Goal: Feedback & Contribution: Submit feedback/report problem

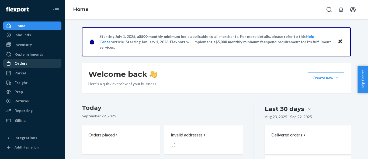
click at [26, 65] on div "Orders" at bounding box center [21, 63] width 13 height 5
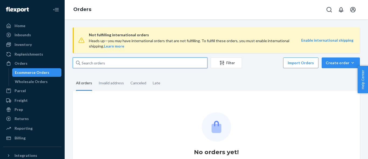
click at [116, 63] on input "text" at bounding box center [140, 63] width 135 height 11
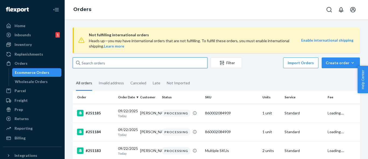
paste input "251158"
type input "251158"
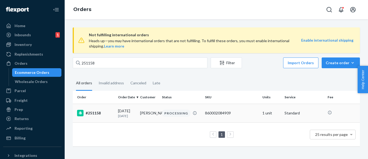
click at [113, 113] on div "#251158" at bounding box center [95, 113] width 37 height 6
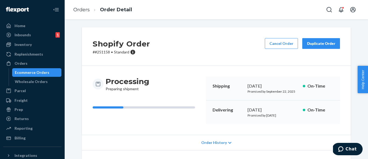
click at [283, 45] on button "Cancel Order" at bounding box center [281, 43] width 33 height 11
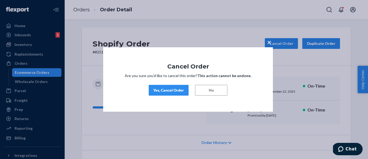
click at [167, 89] on div "Yes, Cancel Order" at bounding box center [168, 90] width 31 height 5
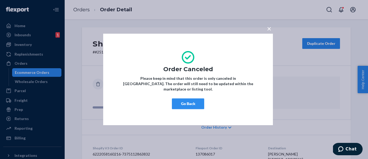
click at [193, 100] on button "Go Back" at bounding box center [188, 104] width 32 height 11
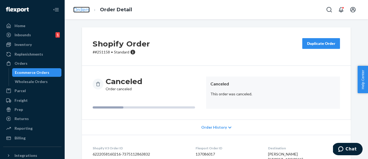
click at [83, 8] on link "Orders" at bounding box center [81, 10] width 16 height 6
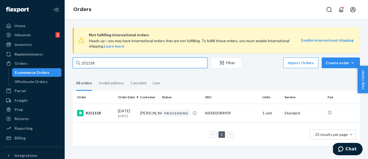
click at [104, 61] on input "251158" at bounding box center [140, 63] width 135 height 11
click at [103, 67] on input "251158" at bounding box center [140, 63] width 135 height 11
paste input "0986"
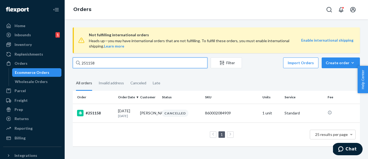
type input "250986"
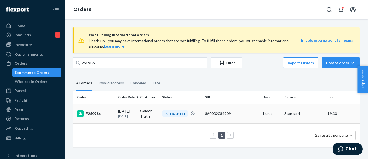
click at [105, 113] on div "#250986" at bounding box center [95, 114] width 37 height 6
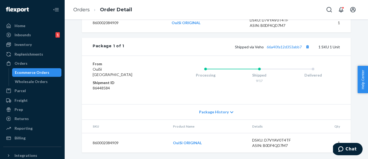
scroll to position [228, 0]
click at [291, 49] on link "66a40fa12d353abb7" at bounding box center [284, 47] width 35 height 5
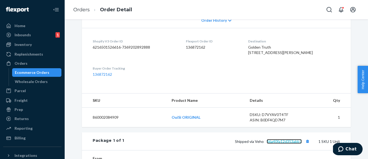
scroll to position [121, 0]
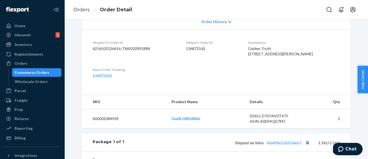
click at [281, 56] on span "Golden Truth [STREET_ADDRESS][PERSON_NAME]" at bounding box center [280, 51] width 65 height 10
copy span "[STREET_ADDRESS][PERSON_NAME]"
click at [79, 9] on link "Orders" at bounding box center [81, 10] width 16 height 6
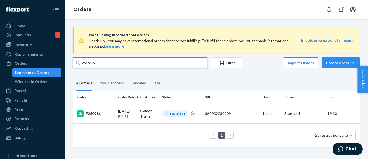
click at [102, 64] on input "250986" at bounding box center [140, 63] width 135 height 11
paste input "5"
type input "250985"
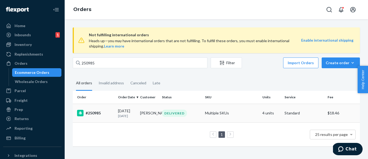
click at [104, 115] on div "#250985" at bounding box center [95, 113] width 37 height 6
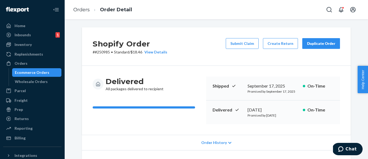
click at [330, 44] on div "Duplicate Order" at bounding box center [321, 43] width 29 height 5
click at [302, 96] on div "Shipped [DATE] Promised by [DATE] On-Time" at bounding box center [273, 89] width 134 height 24
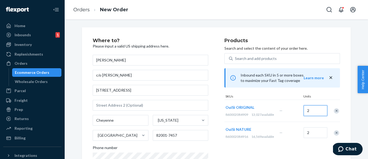
click at [318, 113] on input "2" at bounding box center [315, 111] width 24 height 11
type input "1"
click at [320, 138] on input "2" at bounding box center [315, 133] width 24 height 11
type input "1"
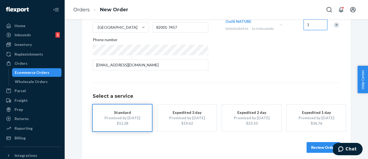
scroll to position [113, 0]
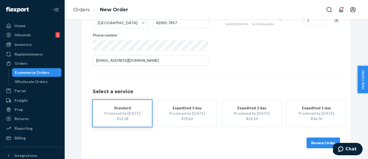
click at [320, 146] on button "Review Order" at bounding box center [322, 143] width 33 height 11
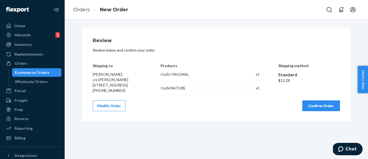
scroll to position [0, 0]
click at [319, 110] on button "Confirm Order" at bounding box center [321, 106] width 38 height 11
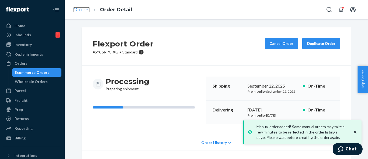
click at [81, 8] on link "Orders" at bounding box center [81, 10] width 16 height 6
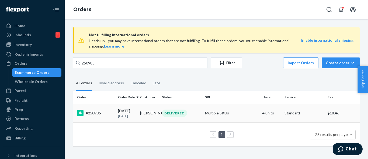
click at [114, 119] on td "#250985" at bounding box center [94, 113] width 43 height 19
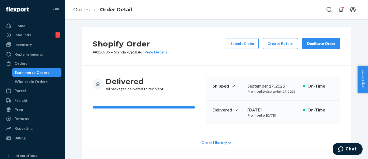
click at [107, 52] on p "# #250985 • Standard / $18.46 View Details" at bounding box center [130, 52] width 75 height 5
copy p "250985"
click at [249, 45] on button "Submit Claim" at bounding box center [242, 43] width 33 height 11
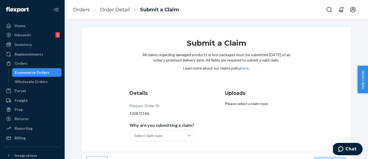
scroll to position [13, 0]
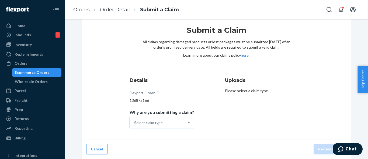
click at [178, 122] on div "Select claim type" at bounding box center [157, 123] width 54 height 11
click at [135, 122] on input "Why are you submitting a claim? Select claim type" at bounding box center [134, 122] width 1 height 5
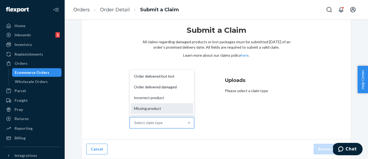
click at [177, 111] on div "Missing product" at bounding box center [162, 108] width 62 height 11
click at [135, 120] on input "Why are you submitting a claim? option Missing product focused, 4 of 4. 4 resul…" at bounding box center [134, 122] width 1 height 5
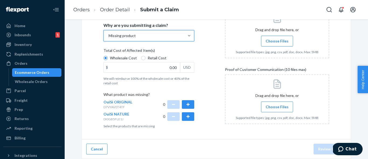
scroll to position [98, 0]
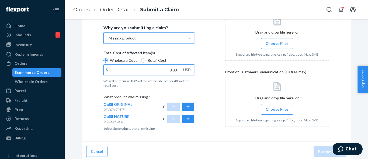
click at [174, 73] on input "0.00" at bounding box center [142, 70] width 76 height 10
type input "28.00"
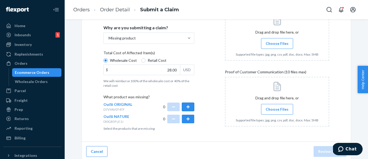
click at [187, 105] on button "button" at bounding box center [188, 107] width 12 height 9
click at [189, 119] on button "button" at bounding box center [188, 119] width 12 height 9
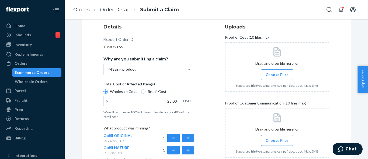
scroll to position [67, 0]
click at [271, 73] on span "Choose Files" at bounding box center [277, 74] width 23 height 5
click at [277, 73] on input "Choose Files" at bounding box center [277, 75] width 0 height 6
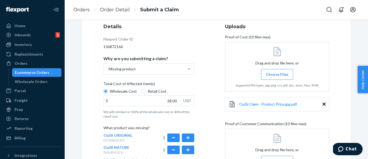
scroll to position [121, 0]
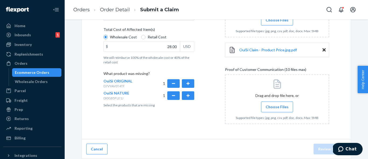
click at [271, 109] on span "Choose Files" at bounding box center [277, 106] width 23 height 5
click at [277, 109] on input "Choose Files" at bounding box center [277, 107] width 0 height 6
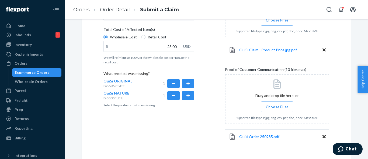
scroll to position [142, 0]
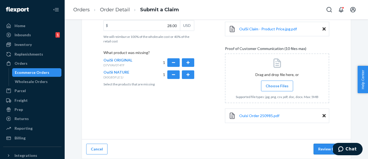
click at [321, 147] on button "Review Claim" at bounding box center [329, 149] width 33 height 11
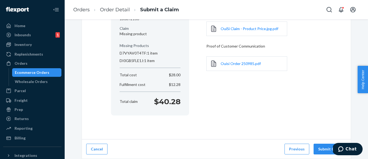
scroll to position [74, 0]
click at [321, 147] on button "Submit Claim" at bounding box center [329, 149] width 33 height 11
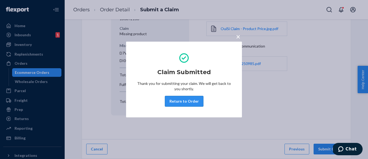
click at [179, 104] on button "Return to Order" at bounding box center [184, 101] width 39 height 11
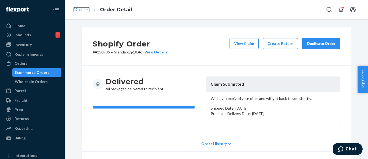
click at [78, 10] on link "Orders" at bounding box center [81, 10] width 16 height 6
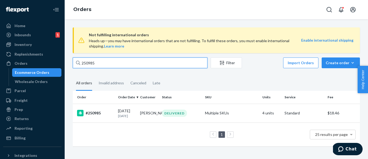
click at [105, 60] on input "250985" at bounding box center [140, 63] width 135 height 11
paste input "49779"
type input "249779"
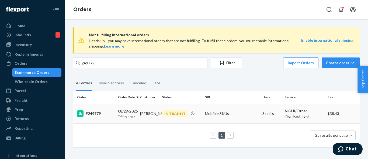
click at [99, 116] on div "#249779" at bounding box center [95, 114] width 37 height 6
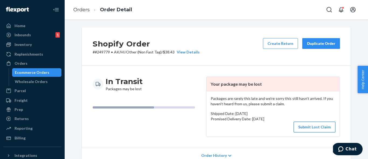
click at [310, 129] on button "Submit Lost Claim" at bounding box center [315, 127] width 42 height 11
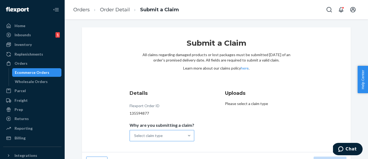
click at [169, 135] on div "Select claim type" at bounding box center [157, 136] width 54 height 11
click at [135, 135] on input "Why are you submitting a claim? Select claim type" at bounding box center [134, 135] width 1 height 5
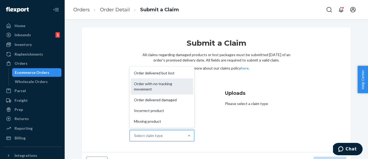
click at [181, 88] on div "Order with no tracking movement" at bounding box center [162, 87] width 62 height 16
click at [135, 133] on input "Why are you submitting a claim? option Order with no tracking movement focused,…" at bounding box center [134, 135] width 1 height 5
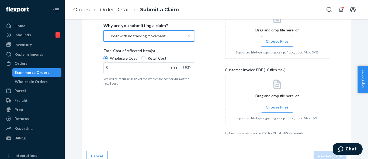
scroll to position [99, 0]
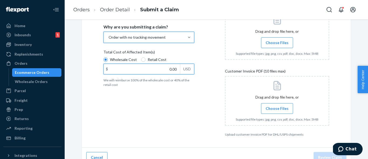
click at [168, 71] on input "0.00" at bounding box center [142, 69] width 76 height 10
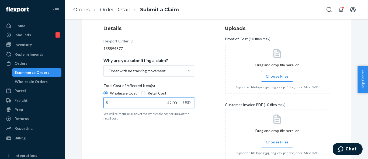
scroll to position [67, 0]
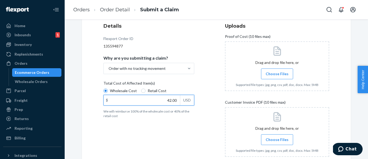
type input "42.00"
click at [282, 141] on span "Choose Files" at bounding box center [277, 139] width 23 height 5
click at [277, 141] on input "Choose Files" at bounding box center [277, 140] width 0 height 6
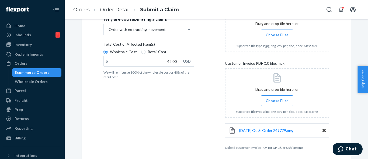
scroll to position [128, 0]
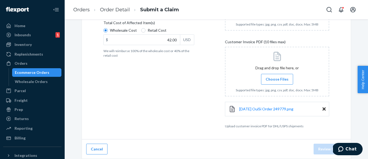
click at [348, 83] on div "Submit a Claim All claims regarding damaged products or lost packages must be s…" at bounding box center [216, 20] width 269 height 240
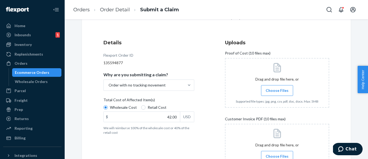
scroll to position [44, 0]
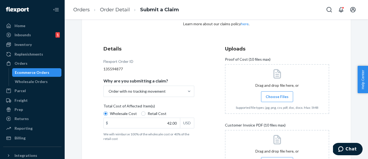
click at [277, 97] on input "Choose Files" at bounding box center [277, 97] width 0 height 6
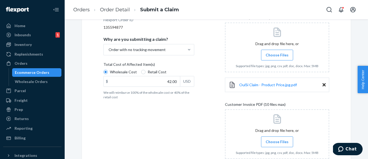
scroll to position [149, 0]
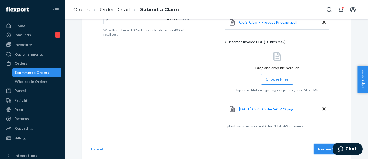
click at [321, 148] on button "Review Claim" at bounding box center [329, 149] width 33 height 11
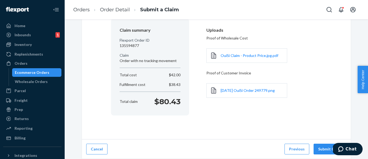
scroll to position [47, 0]
click at [321, 148] on button "Submit Claim" at bounding box center [329, 149] width 33 height 11
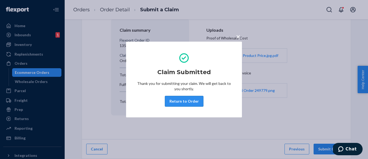
click at [182, 98] on button "Return to Order" at bounding box center [184, 101] width 39 height 11
